Goal: Navigation & Orientation: Find specific page/section

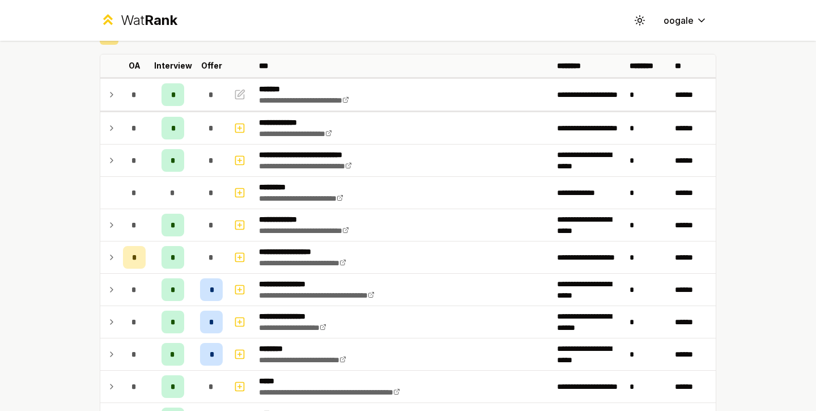
scroll to position [52, 0]
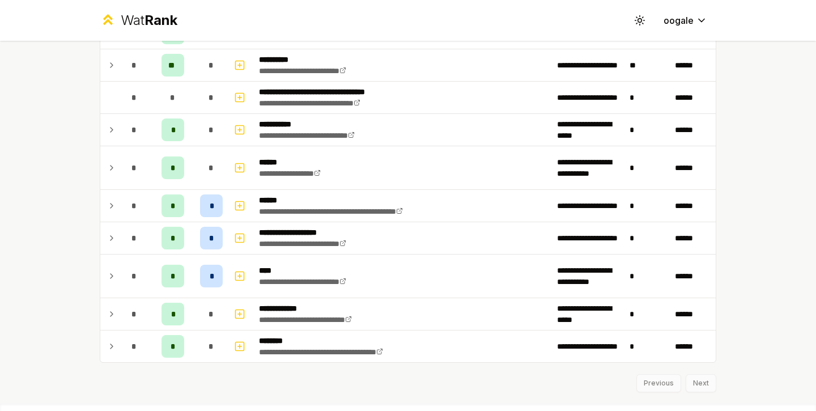
scroll to position [1629, 0]
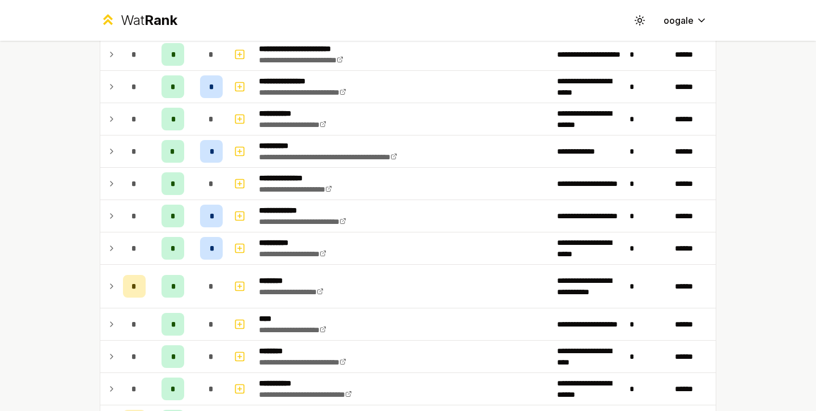
scroll to position [1629, 0]
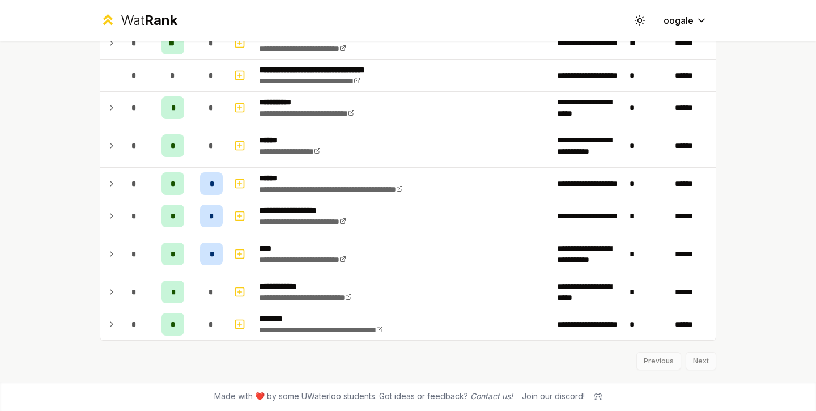
click at [689, 352] on div "Previous Next" at bounding box center [408, 354] width 616 height 29
click at [689, 356] on div "Previous Next" at bounding box center [408, 354] width 616 height 29
